Goal: Find specific page/section: Find specific page/section

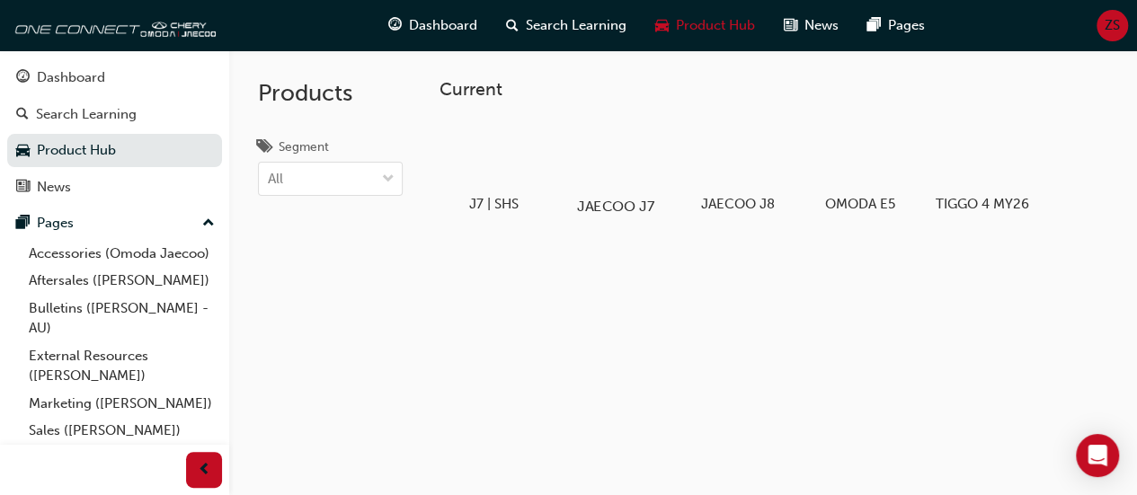
click at [611, 179] on div at bounding box center [615, 155] width 100 height 72
